Goal: Transaction & Acquisition: Purchase product/service

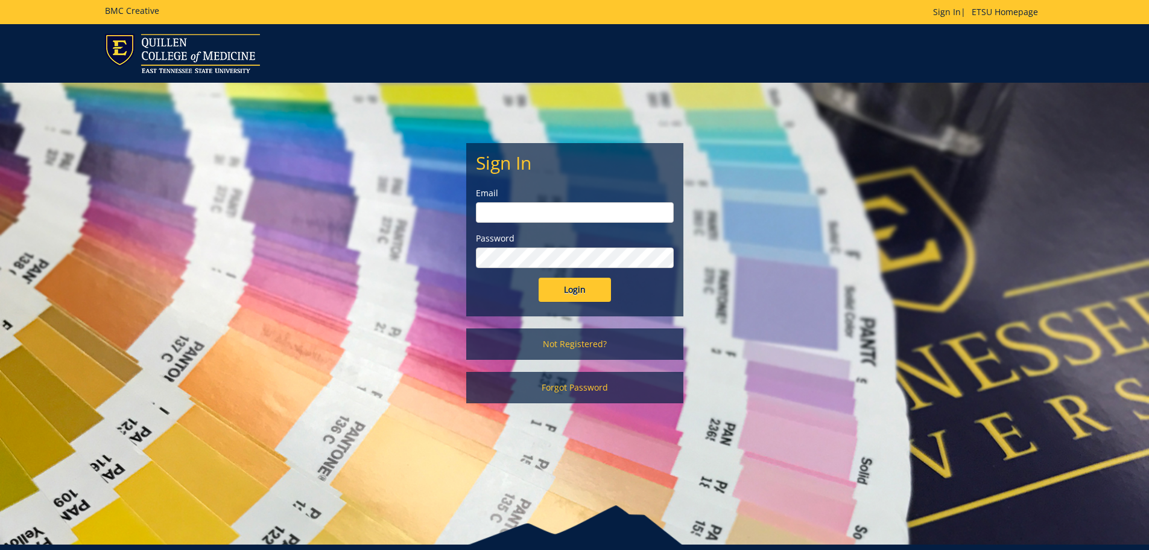
type input "Papworth@etsu.edu"
click at [587, 289] on input "Login" at bounding box center [575, 290] width 72 height 24
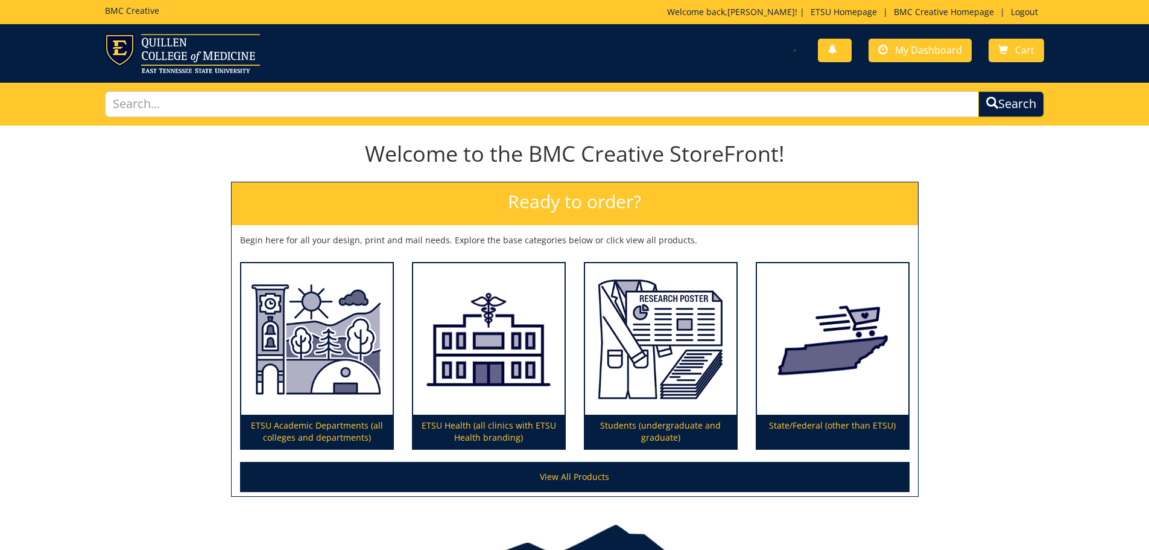
scroll to position [60, 0]
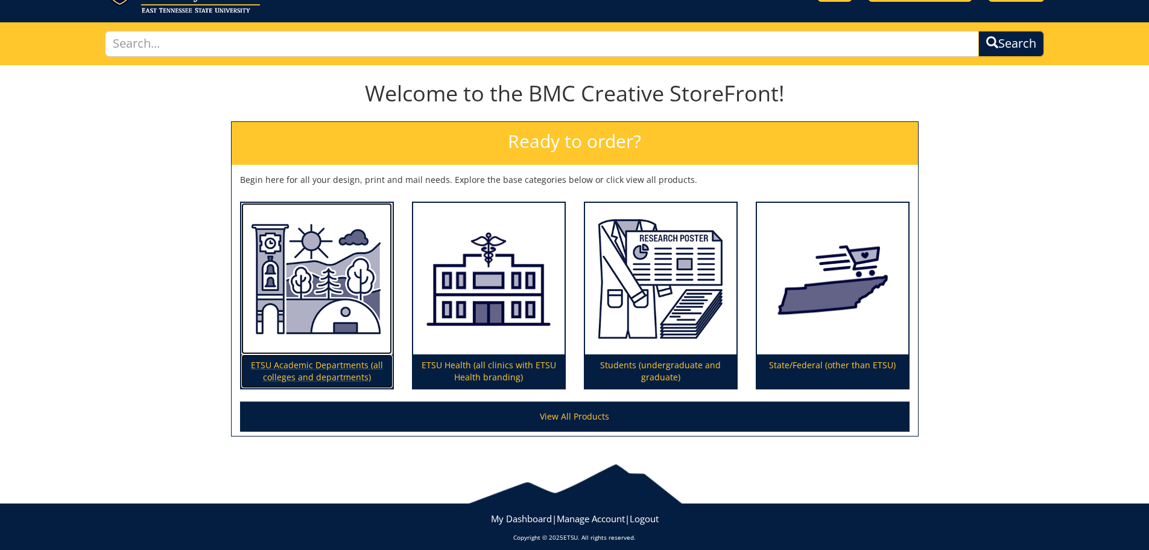
click at [336, 368] on p "ETSU Academic Departments (all colleges and departments)" at bounding box center [316, 371] width 151 height 34
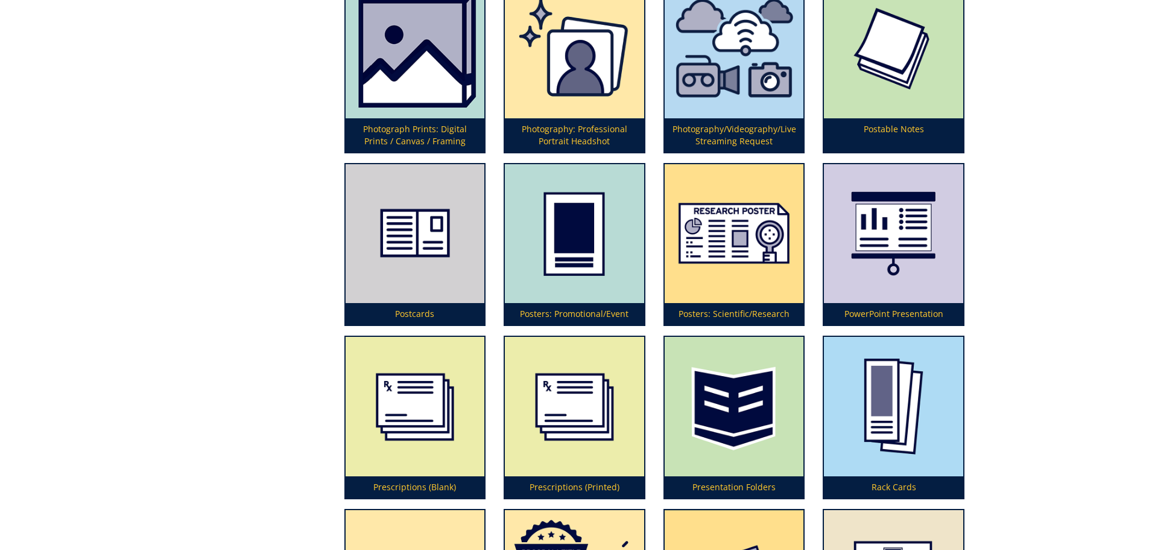
scroll to position [3197, 0]
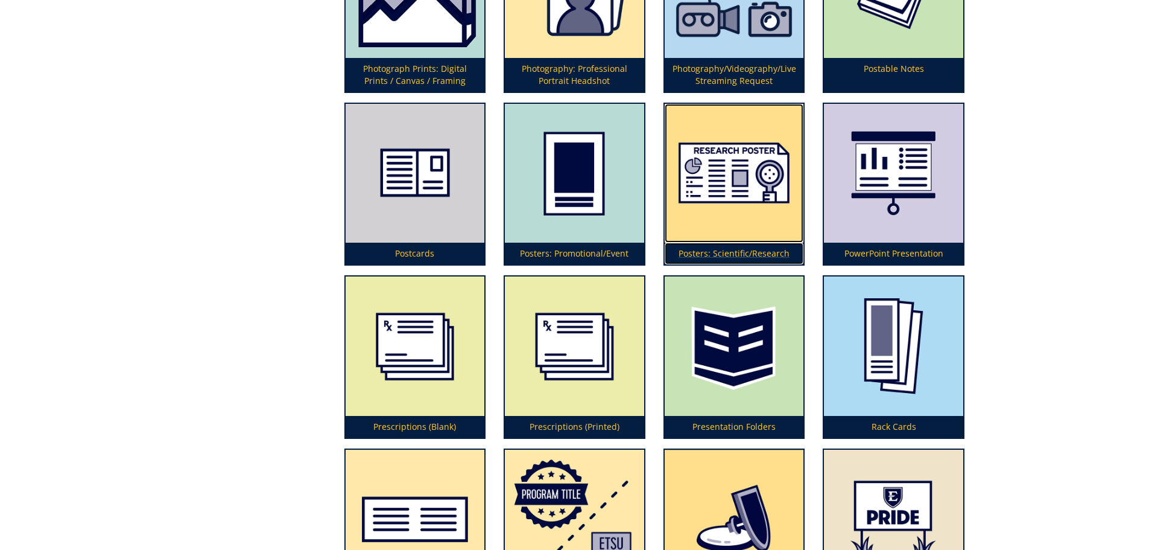
click at [749, 221] on img at bounding box center [734, 173] width 139 height 139
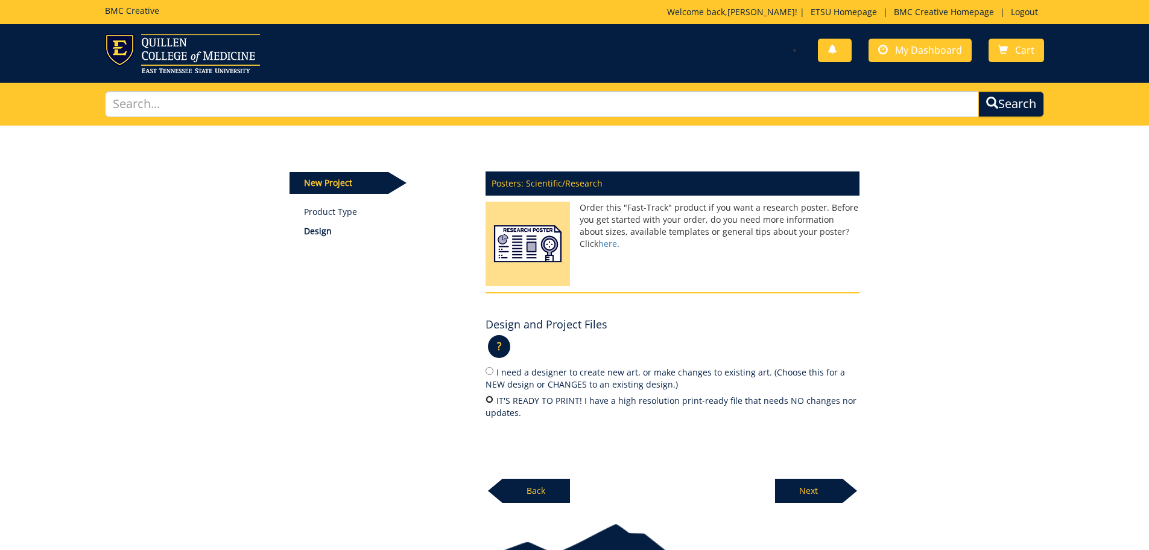
click at [493, 398] on input "IT'S READY TO PRINT! I have a high resolution print-ready file that needs NO ch…" at bounding box center [490, 399] width 8 height 8
radio input "true"
click at [815, 490] on p "Next" at bounding box center [809, 490] width 68 height 24
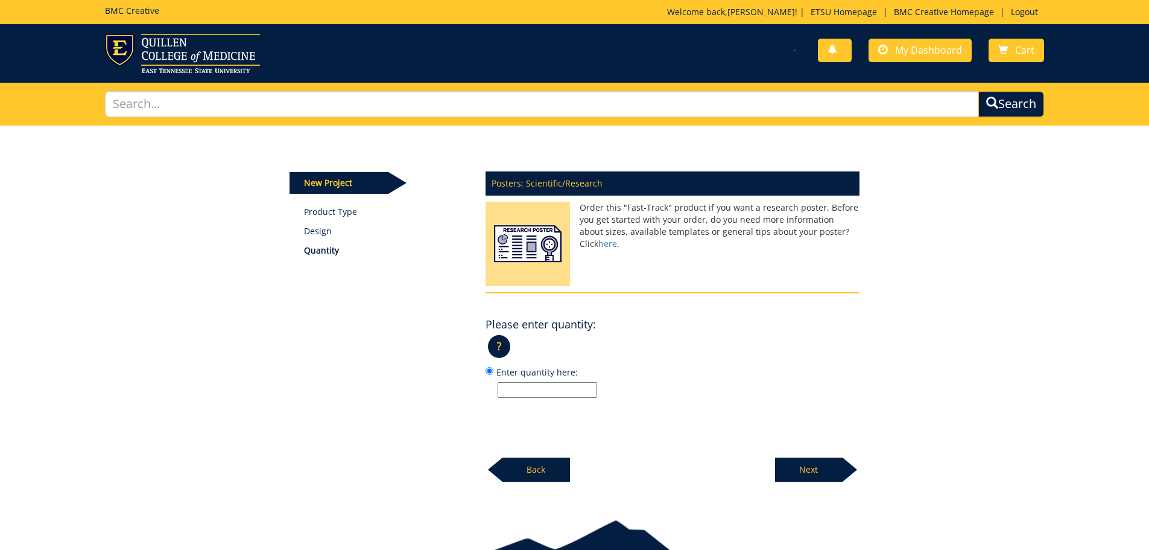
click at [542, 396] on input "Enter quantity here:" at bounding box center [548, 390] width 100 height 16
type input "1"
click at [833, 477] on p "Next" at bounding box center [809, 469] width 68 height 24
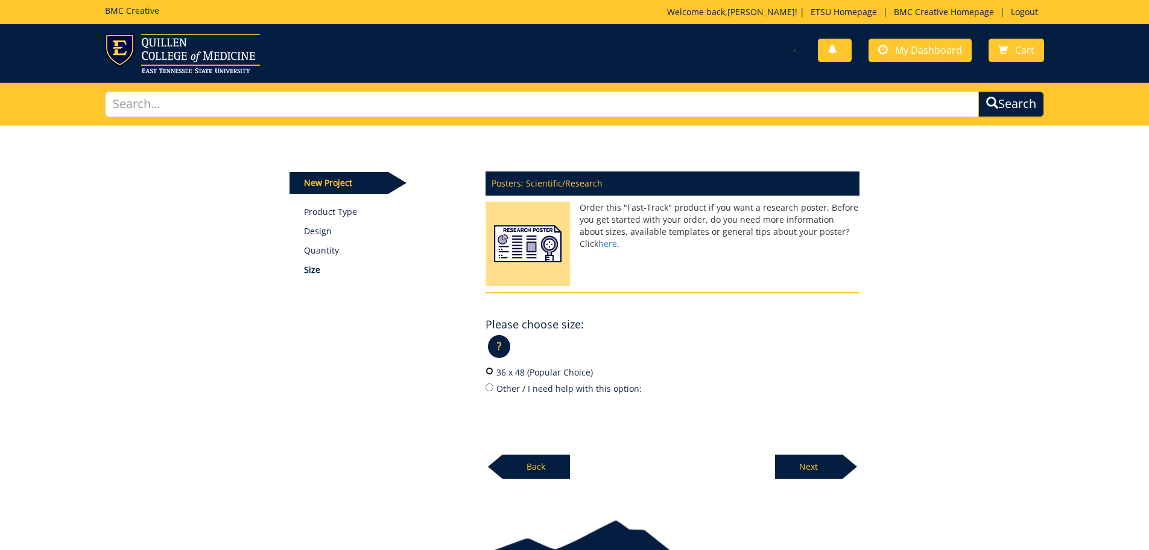
click at [487, 372] on input "36 x 48 (Popular Choice)" at bounding box center [490, 371] width 8 height 8
radio input "true"
click at [805, 468] on p "Next" at bounding box center [809, 466] width 68 height 24
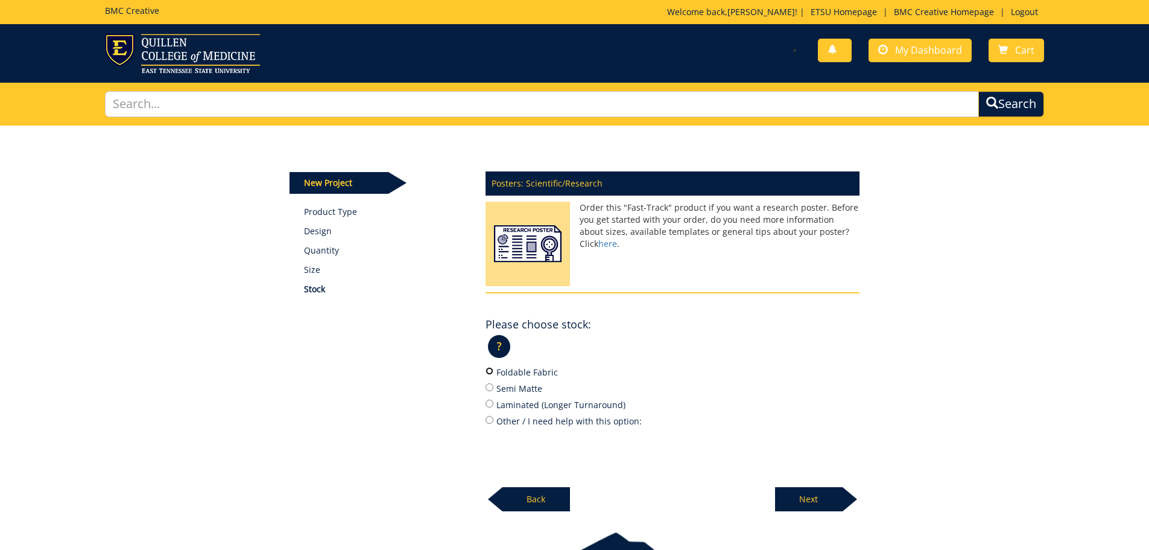
click at [492, 373] on input "Foldable Fabric" at bounding box center [490, 371] width 8 height 8
radio input "true"
click at [803, 496] on p "Next" at bounding box center [809, 499] width 68 height 24
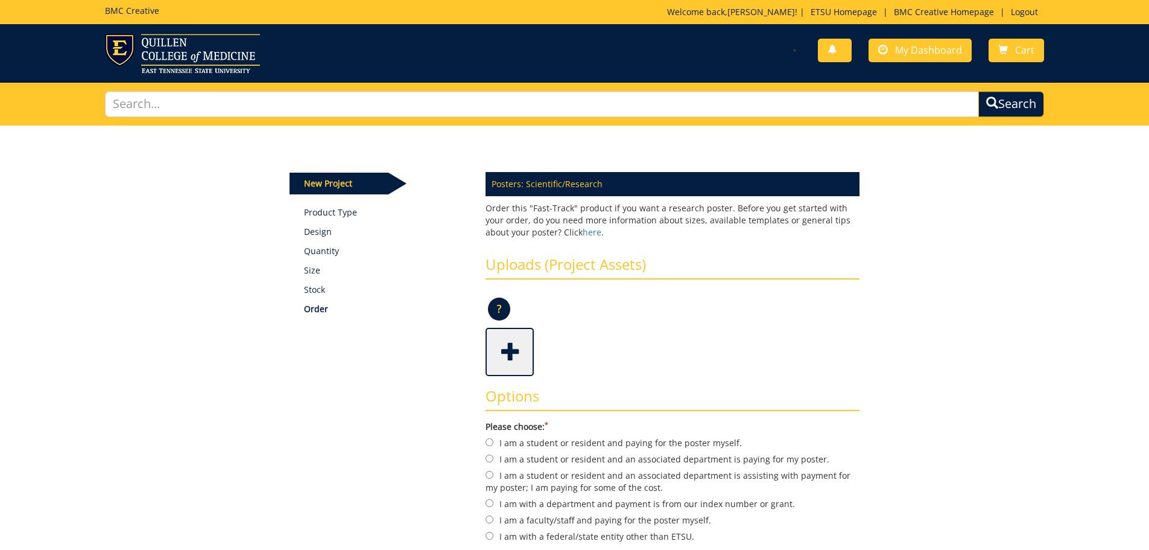
scroll to position [181, 0]
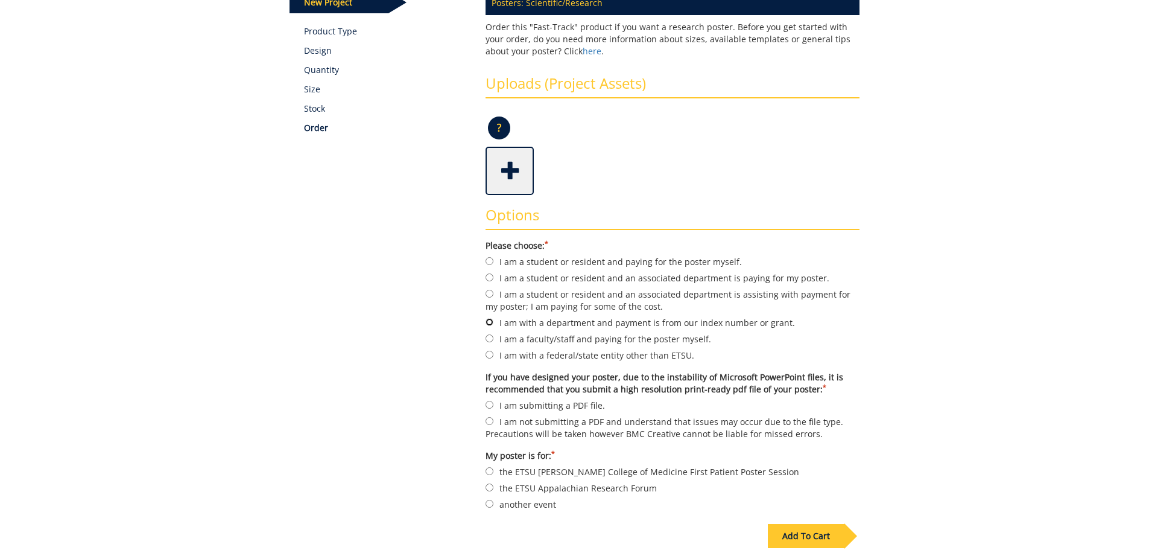
click at [488, 322] on input "I am with a department and payment is from our index number or grant." at bounding box center [490, 322] width 8 height 8
radio input "true"
click at [490, 337] on input "I am a faculty/staff and paying for the poster myself." at bounding box center [490, 338] width 8 height 8
radio input "true"
click at [491, 326] on input "I am with a department and payment is from our index number or grant." at bounding box center [490, 322] width 8 height 8
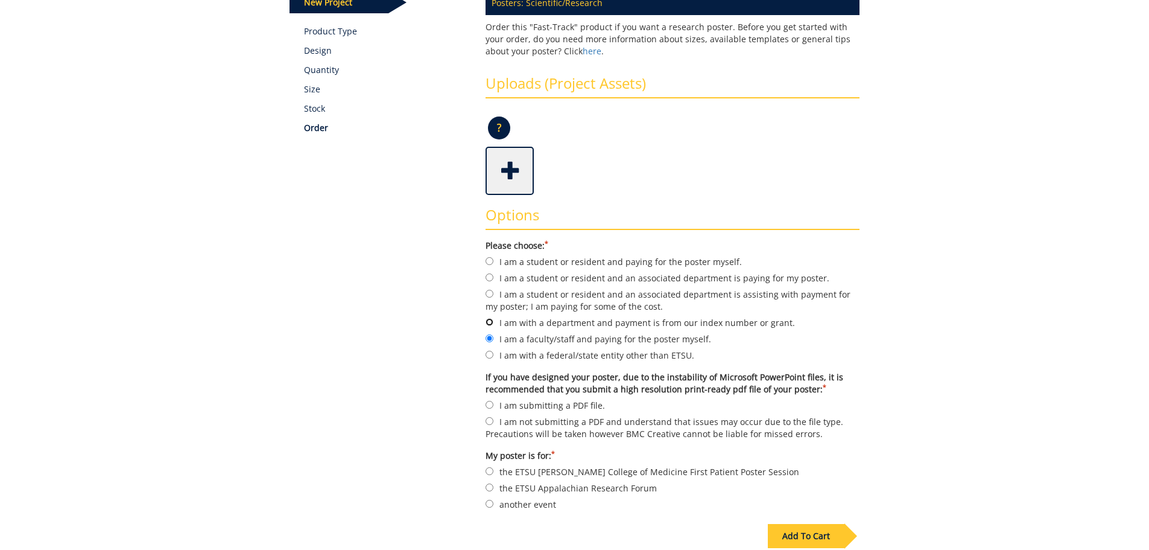
radio input "true"
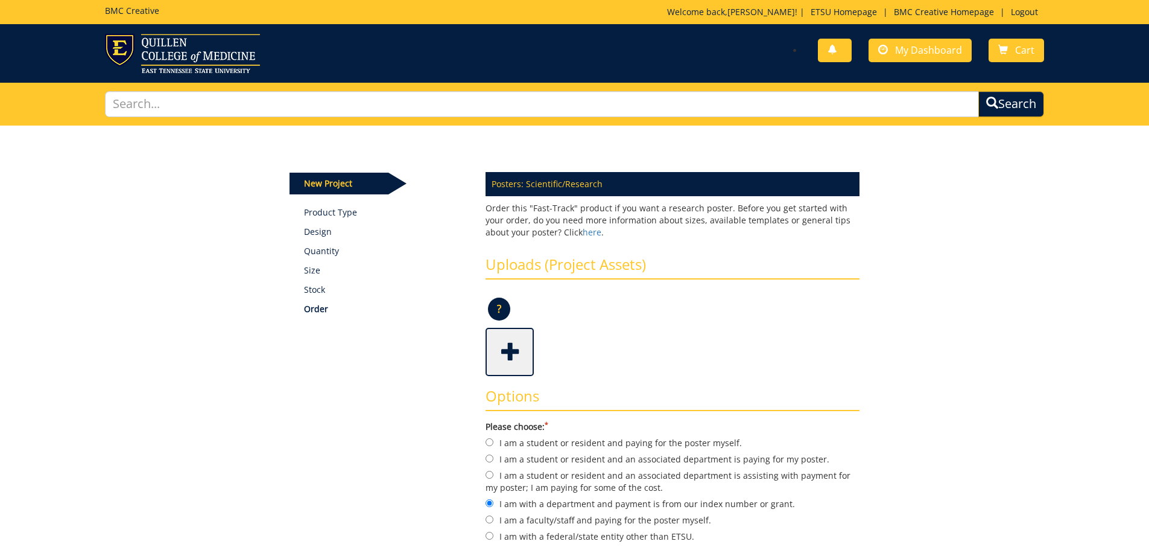
click at [960, 167] on div "Some kind of message here. New Project Product Type Design Quantity Size Stock …" at bounding box center [574, 457] width 1149 height 664
click at [939, 11] on link "BMC Creative Homepage" at bounding box center [944, 11] width 112 height 11
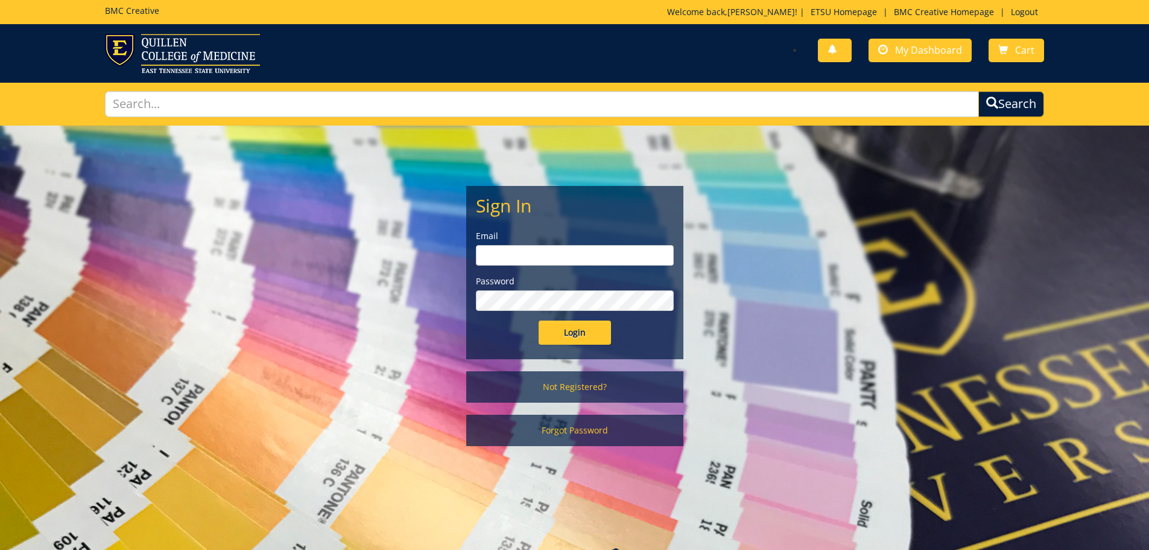
type input "Papworth@etsu.edu"
click at [590, 332] on input "Login" at bounding box center [575, 332] width 72 height 24
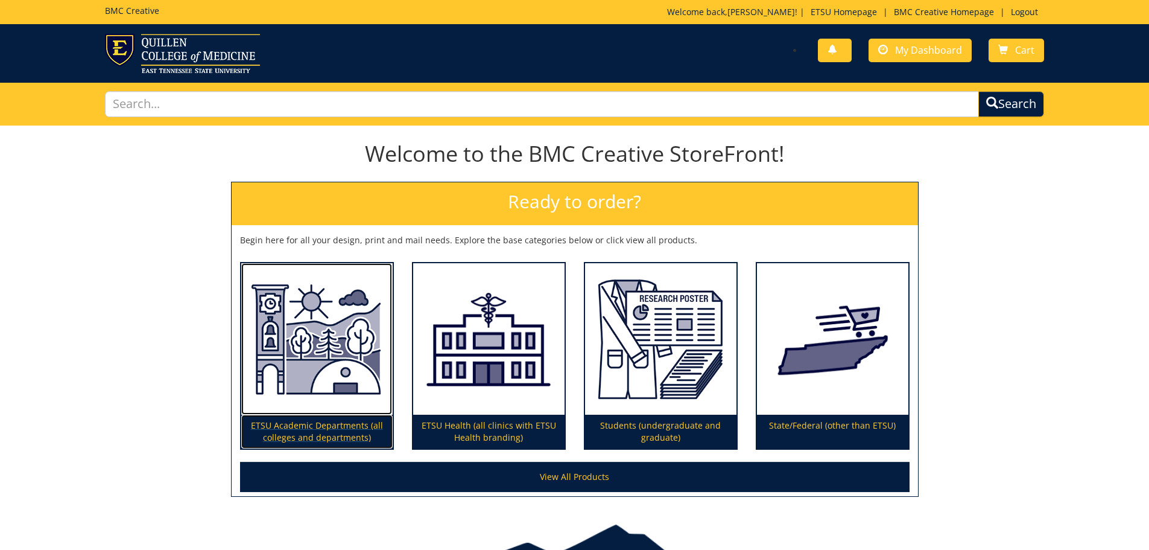
click at [291, 430] on p "ETSU Academic Departments (all colleges and departments)" at bounding box center [316, 431] width 151 height 34
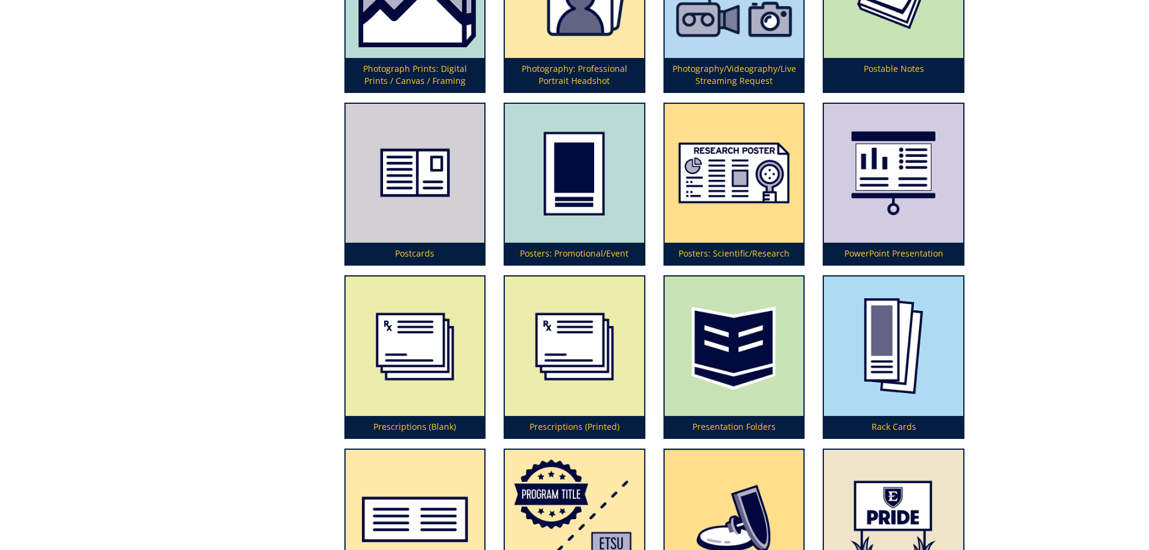
scroll to position [3258, 0]
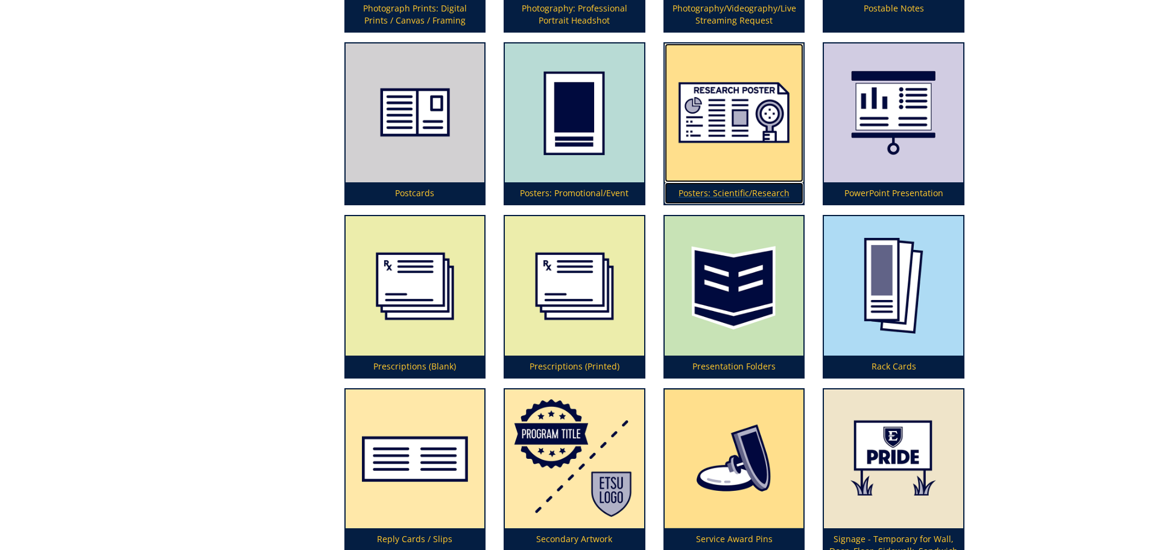
click at [758, 187] on p "Posters: Scientific/Research" at bounding box center [734, 193] width 139 height 22
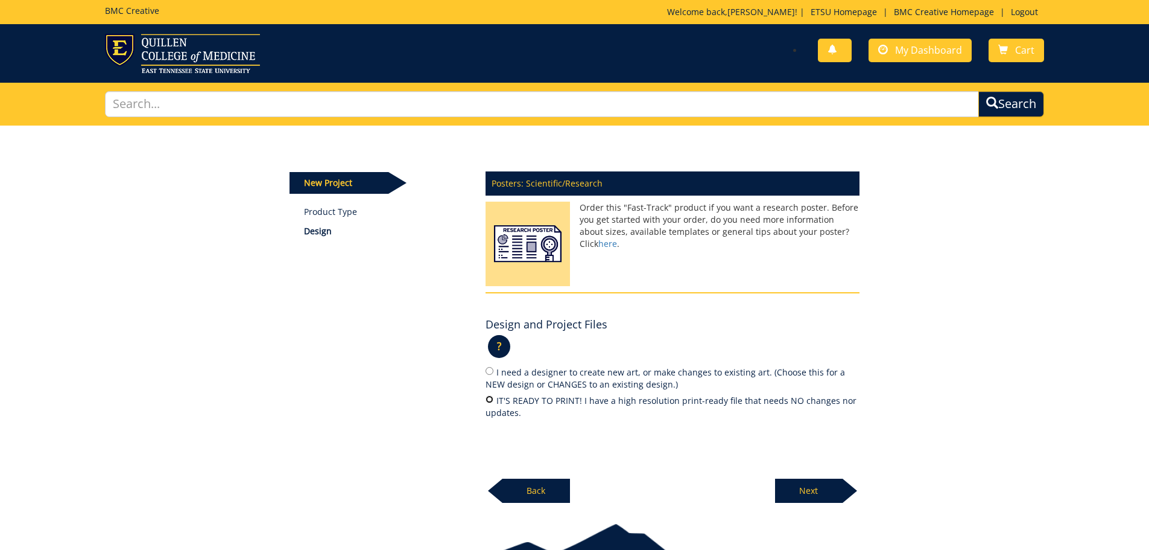
click at [492, 398] on input "IT'S READY TO PRINT! I have a high resolution print-ready file that needs NO ch…" at bounding box center [490, 399] width 8 height 8
radio input "true"
click at [829, 492] on p "Next" at bounding box center [809, 490] width 68 height 24
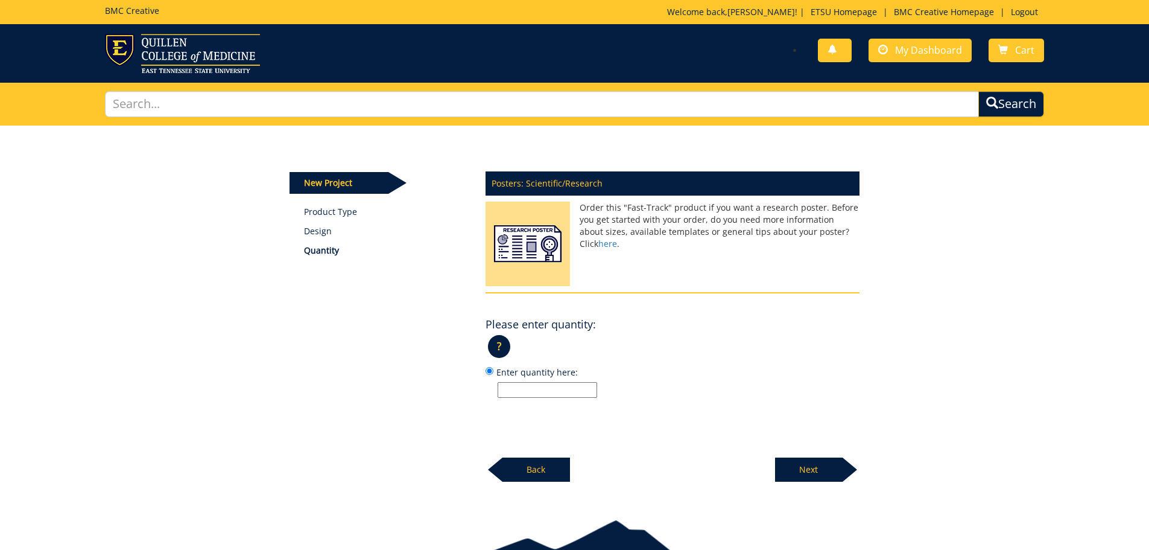
click at [527, 390] on input "Enter quantity here:" at bounding box center [548, 390] width 100 height 16
type input "1"
click at [810, 481] on p "Next" at bounding box center [809, 469] width 68 height 24
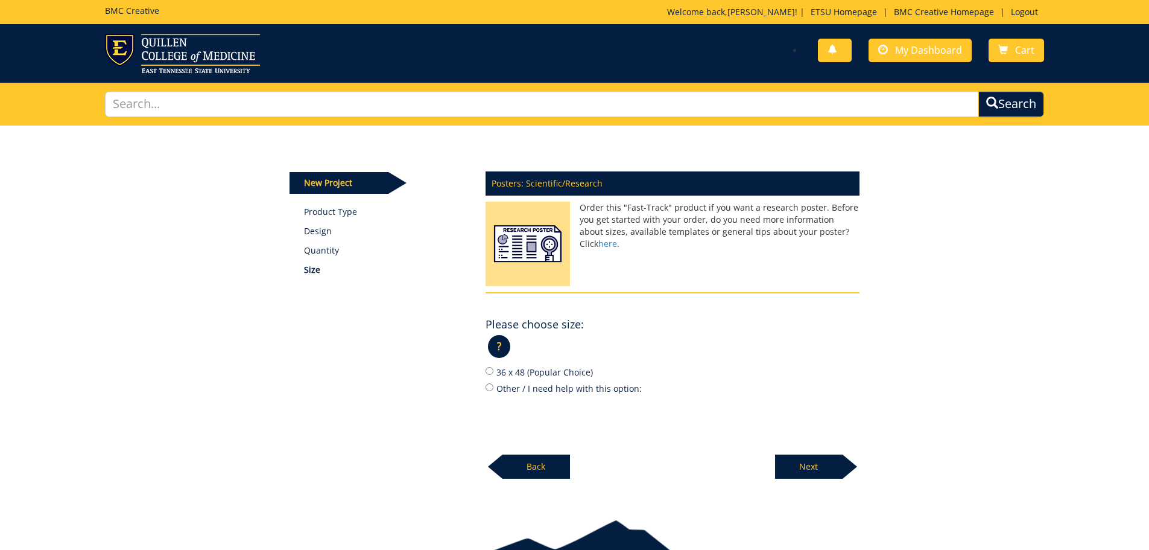
click at [493, 372] on label "36 x 48 (Popular Choice)" at bounding box center [673, 371] width 374 height 13
click at [493, 372] on input "36 x 48 (Popular Choice)" at bounding box center [490, 371] width 8 height 8
radio input "true"
click at [819, 475] on p "Next" at bounding box center [809, 466] width 68 height 24
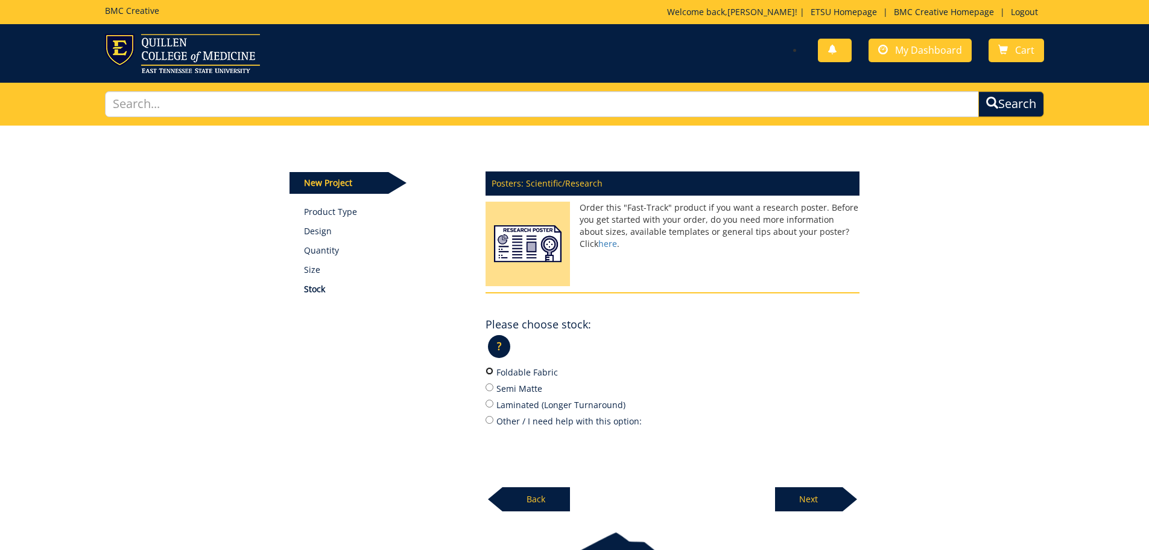
click at [492, 372] on input "Foldable Fabric" at bounding box center [490, 371] width 8 height 8
radio input "true"
click at [784, 489] on p "Next" at bounding box center [809, 499] width 68 height 24
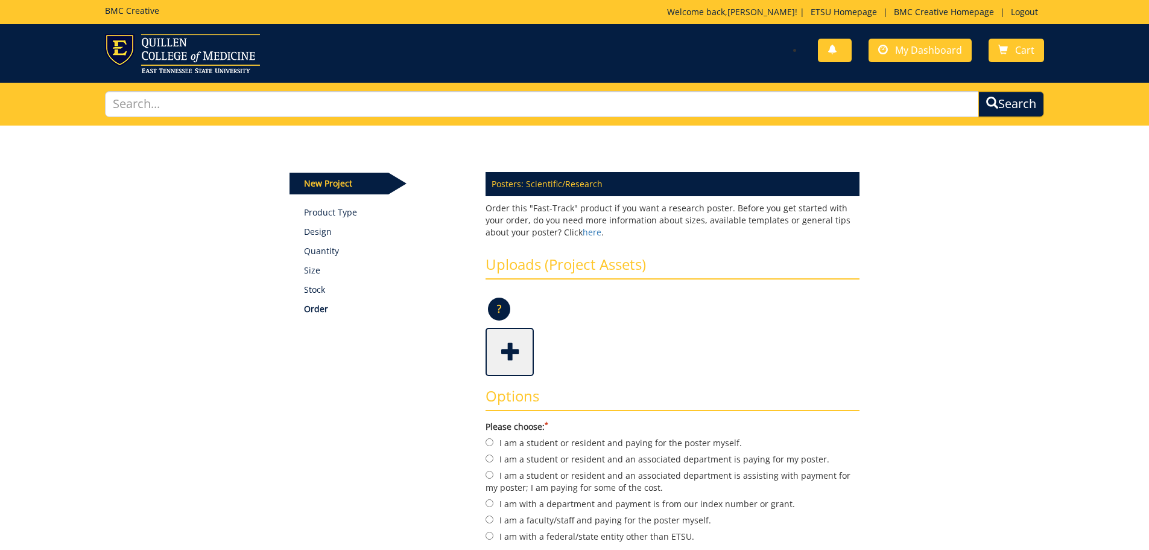
scroll to position [60, 0]
